Goal: Transaction & Acquisition: Obtain resource

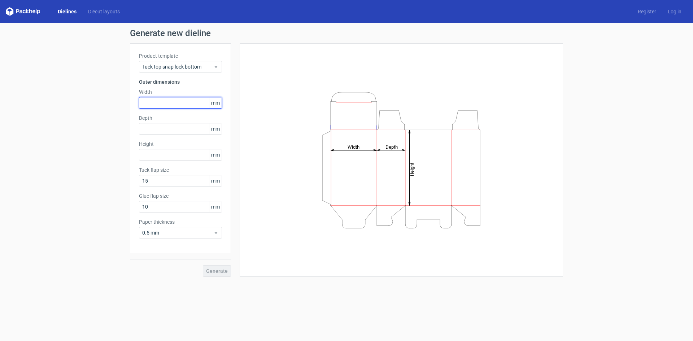
click at [186, 100] on input "text" at bounding box center [180, 103] width 83 height 12
type input "280"
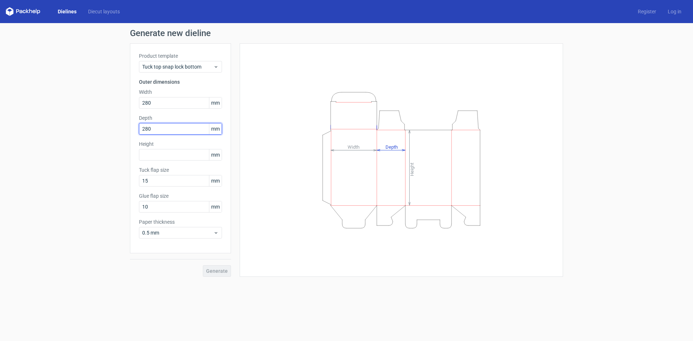
type input "280"
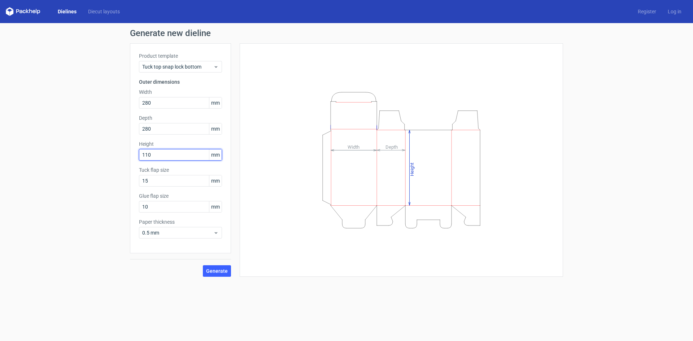
type input "110"
click at [226, 270] on span "Generate" at bounding box center [217, 271] width 22 height 5
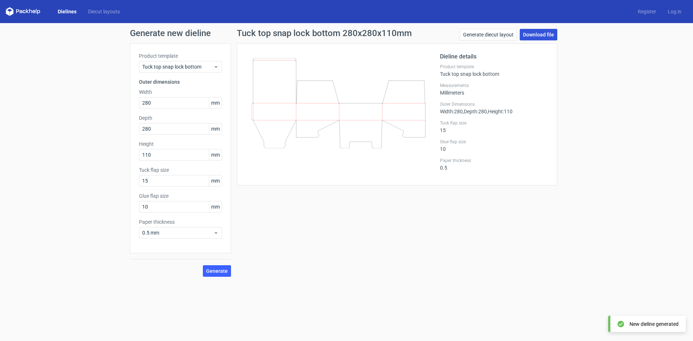
click at [545, 35] on link "Download file" at bounding box center [539, 35] width 38 height 12
click at [486, 34] on link "Generate diecut layout" at bounding box center [488, 35] width 57 height 12
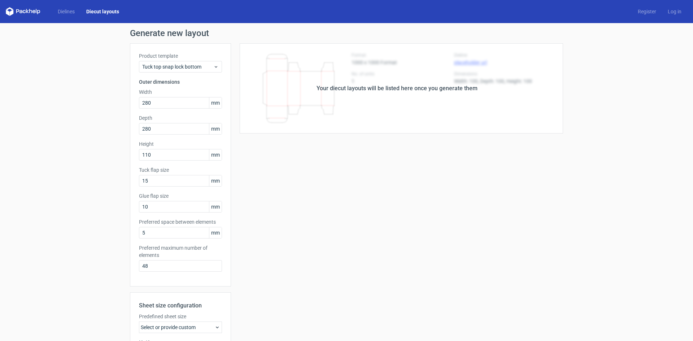
click at [362, 91] on div "Your diecut layouts will be listed here once you generate them" at bounding box center [397, 88] width 161 height 9
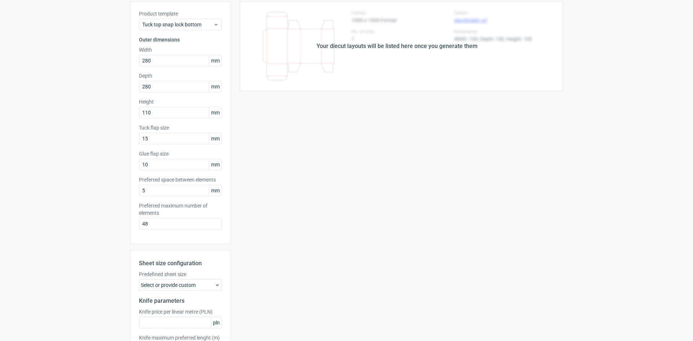
scroll to position [100, 0]
